Goal: Task Accomplishment & Management: Use online tool/utility

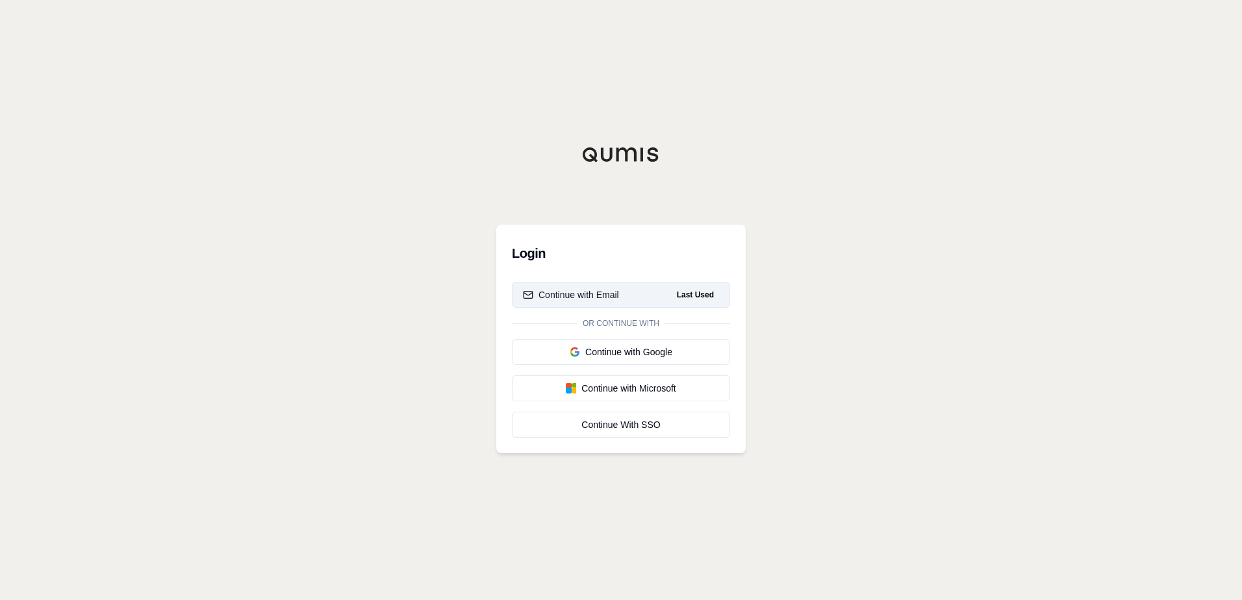
click at [586, 296] on div "Continue with Email" at bounding box center [571, 294] width 96 height 13
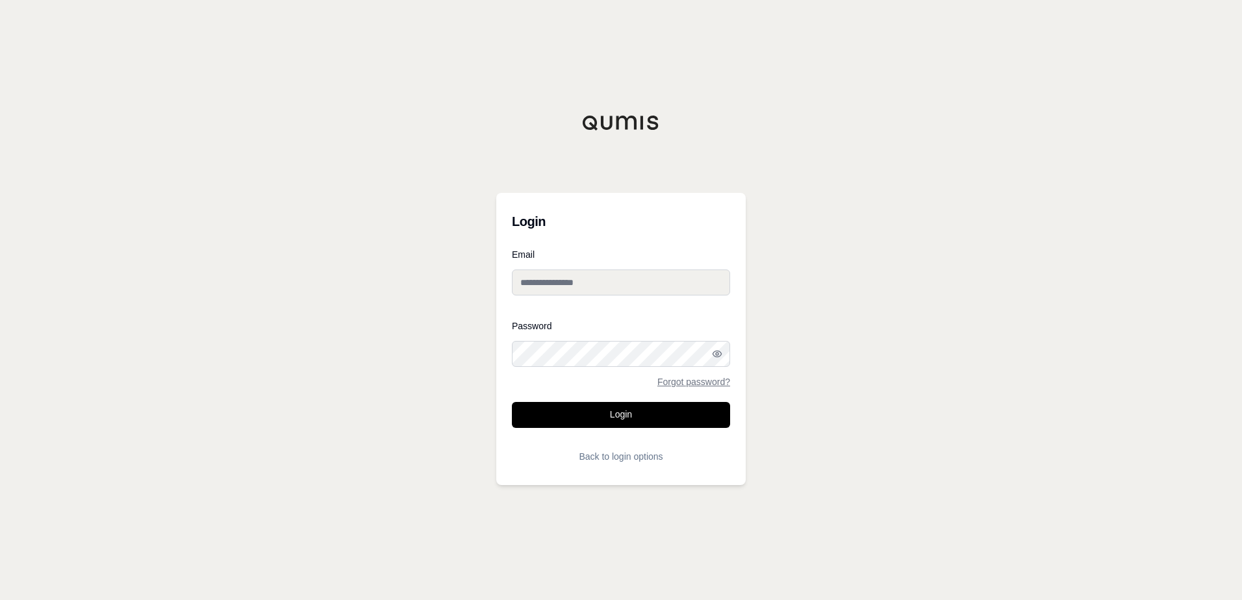
click at [612, 279] on input "Email" at bounding box center [621, 283] width 218 height 26
type input "**********"
click at [512, 367] on div at bounding box center [512, 367] width 0 height 0
click at [617, 404] on button "Login" at bounding box center [621, 415] width 218 height 26
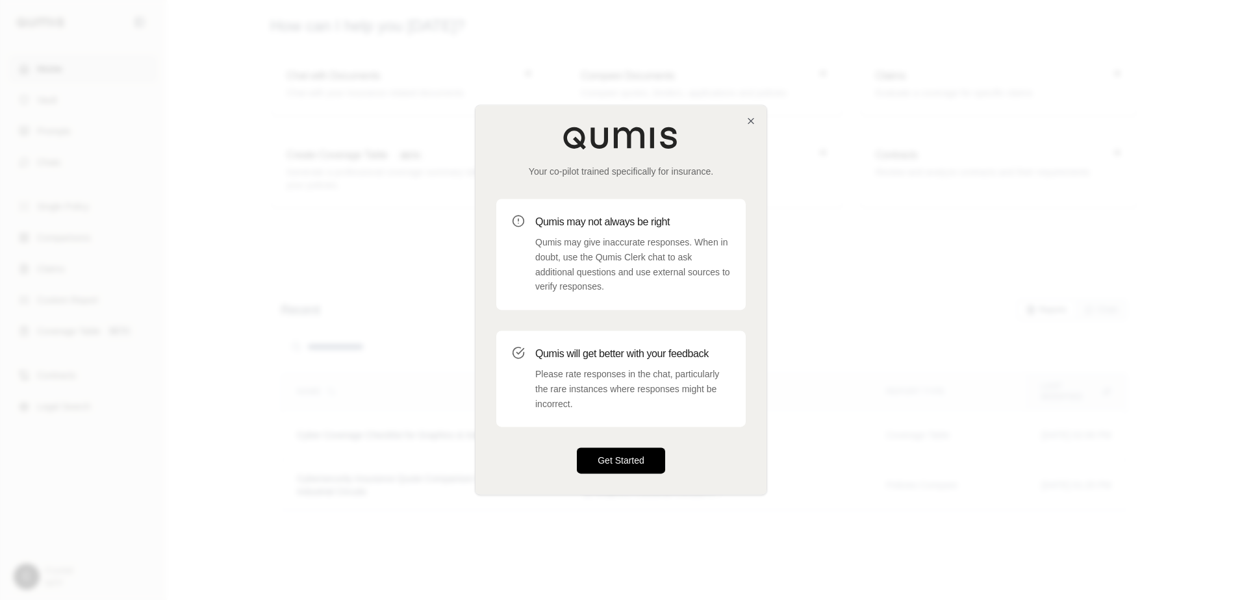
click at [605, 453] on button "Get Started" at bounding box center [621, 461] width 88 height 26
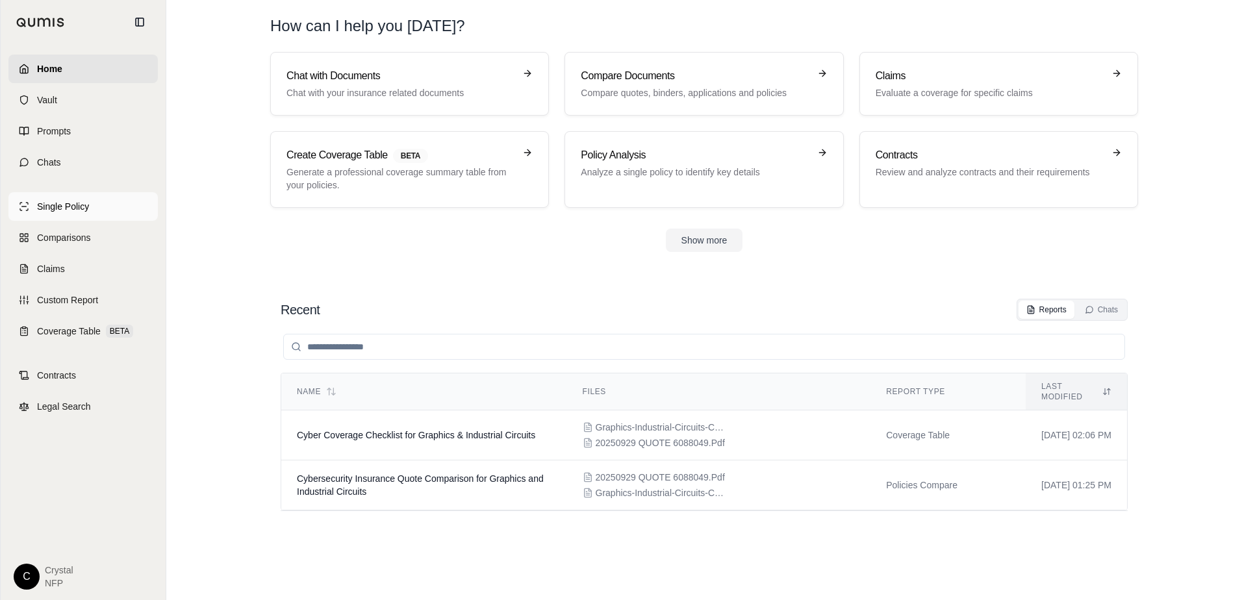
click at [57, 206] on span "Single Policy" at bounding box center [63, 206] width 52 height 13
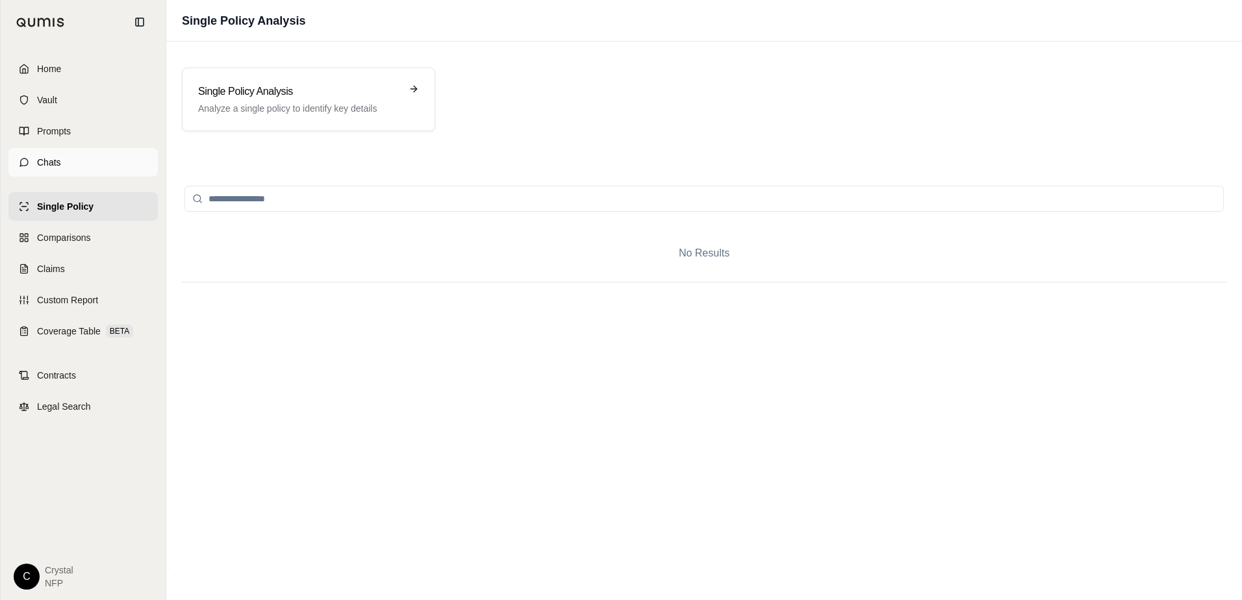
click at [46, 162] on span "Chats" at bounding box center [49, 162] width 24 height 13
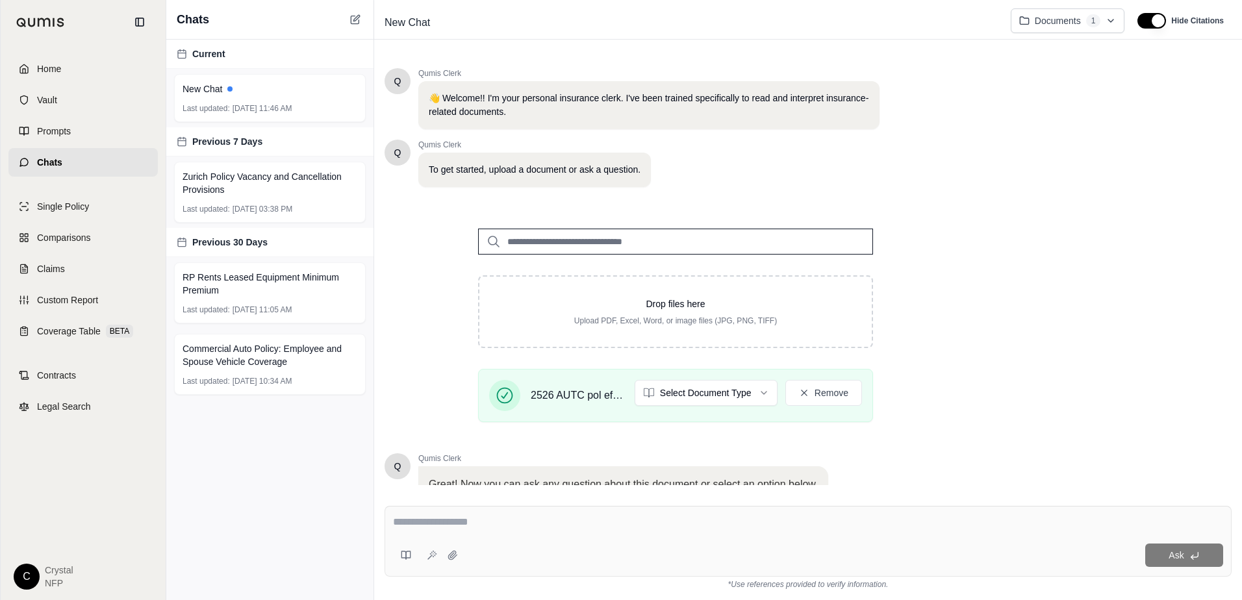
scroll to position [103, 0]
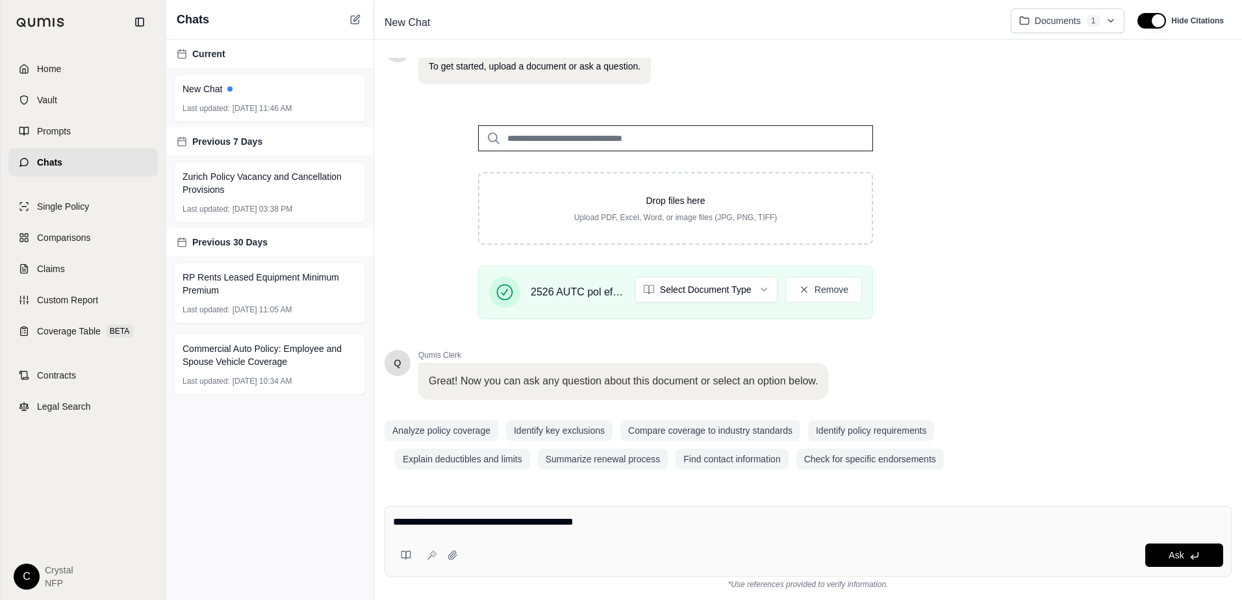
type textarea "**********"
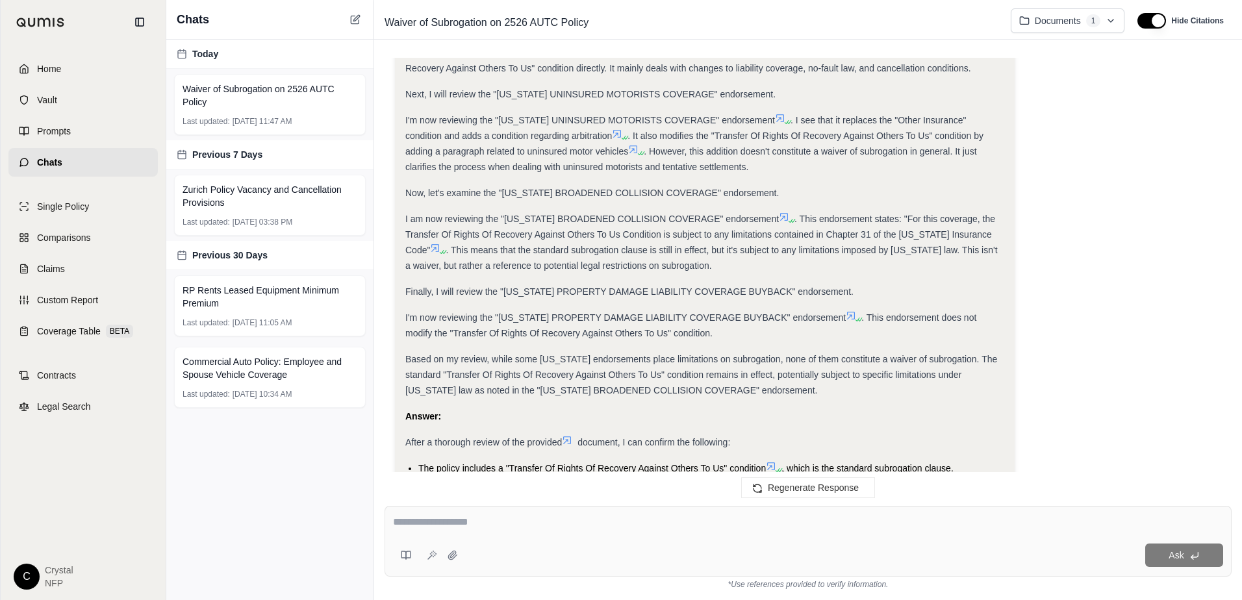
scroll to position [650, 0]
